Goal: Task Accomplishment & Management: Use online tool/utility

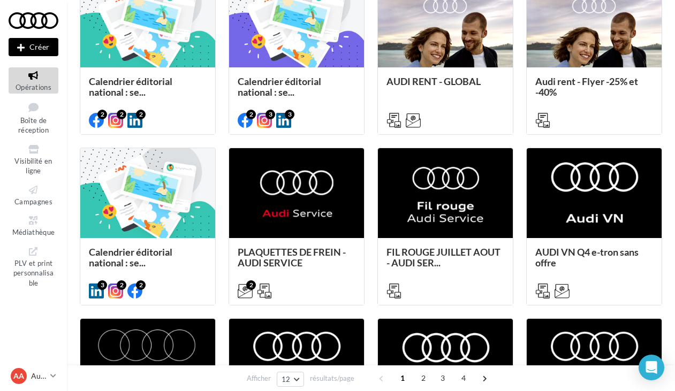
scroll to position [332, 0]
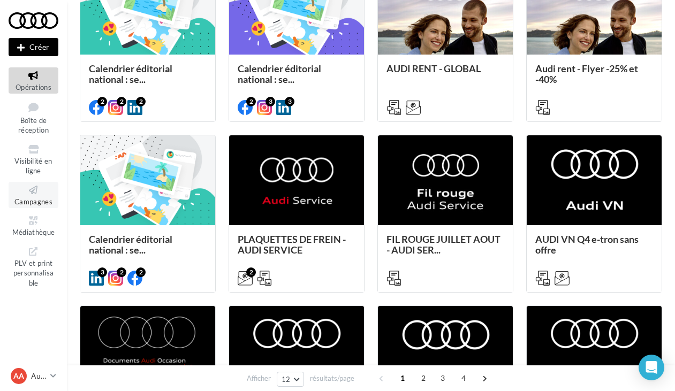
click at [45, 192] on icon at bounding box center [33, 190] width 43 height 12
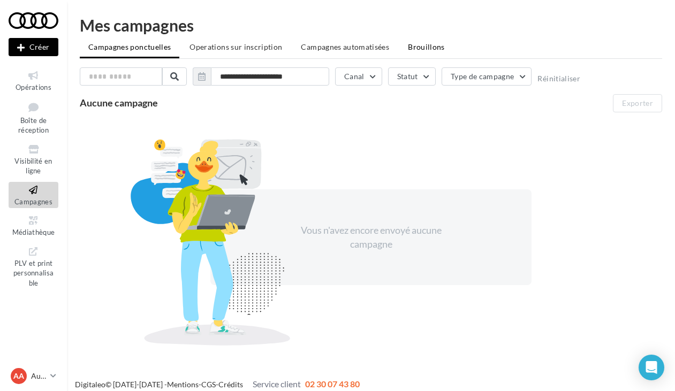
click at [416, 48] on span "Brouillons" at bounding box center [426, 46] width 37 height 9
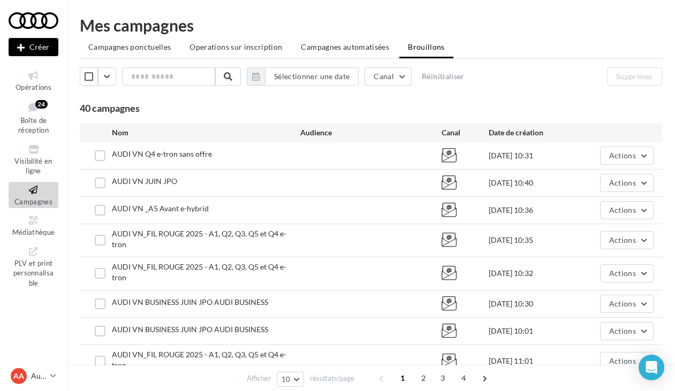
click at [184, 153] on span "AUDI VN Q4 e-tron sans offre" at bounding box center [162, 153] width 100 height 9
click at [626, 158] on span "Actions" at bounding box center [622, 155] width 27 height 9
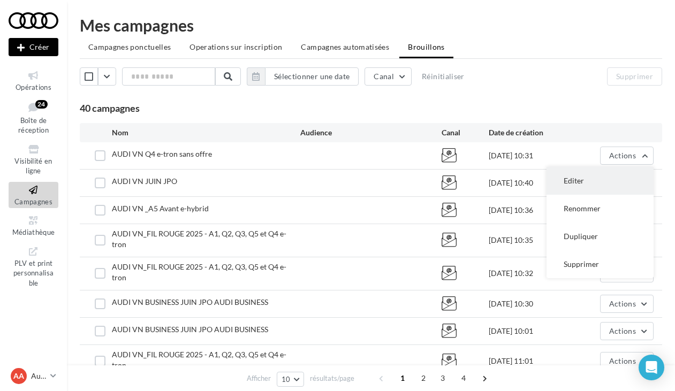
click at [599, 174] on button "Editer" at bounding box center [599, 181] width 107 height 28
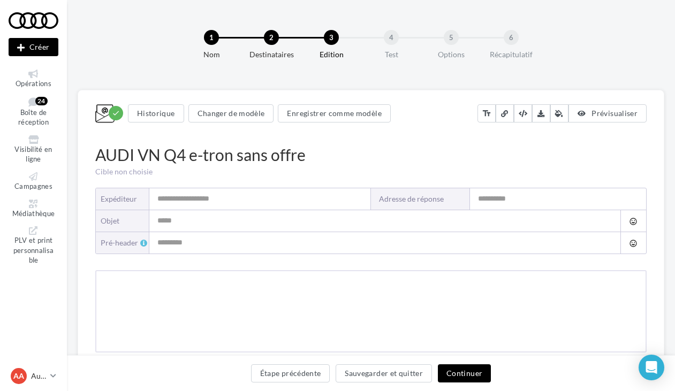
type input "**********"
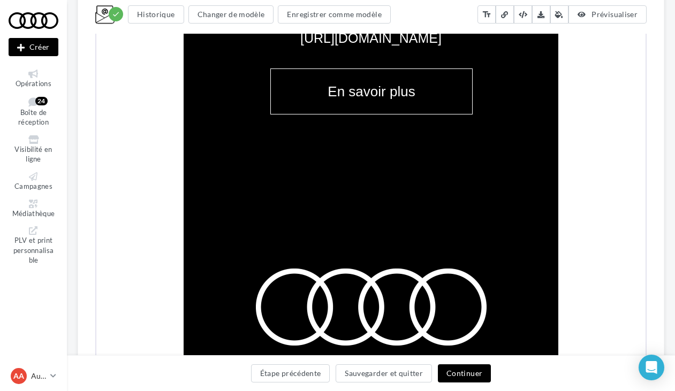
scroll to position [1845, 0]
